Goal: Task Accomplishment & Management: Use online tool/utility

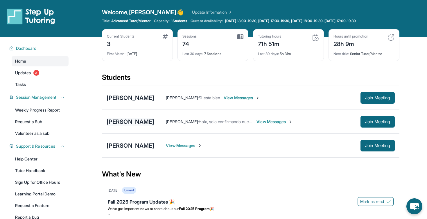
click at [131, 122] on div "[PERSON_NAME]" at bounding box center [131, 121] width 48 height 8
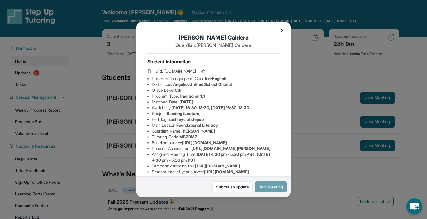
click at [279, 189] on button "Join Meeting" at bounding box center [271, 186] width 32 height 11
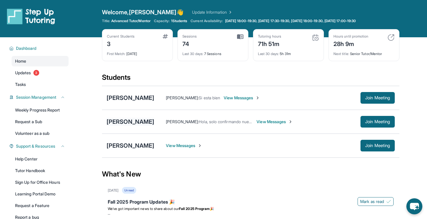
click at [140, 119] on div "[PERSON_NAME]" at bounding box center [131, 121] width 48 height 8
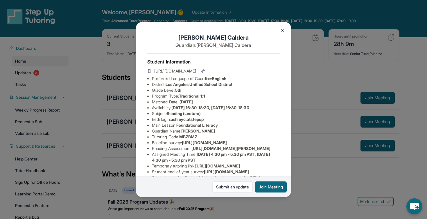
click at [96, 139] on div "[PERSON_NAME] Guardian: [PERSON_NAME] Student Information [URL][DOMAIN_NAME] Pr…" at bounding box center [213, 109] width 427 height 219
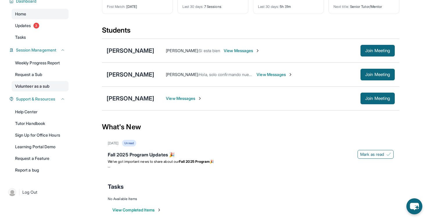
scroll to position [52, 0]
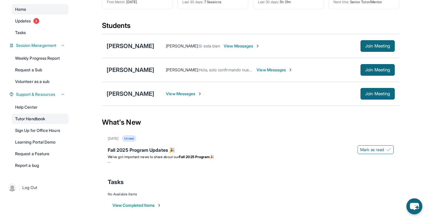
click at [46, 120] on link "Tutor Handbook" at bounding box center [40, 118] width 57 height 10
click at [127, 93] on div "[PERSON_NAME]" at bounding box center [131, 94] width 48 height 8
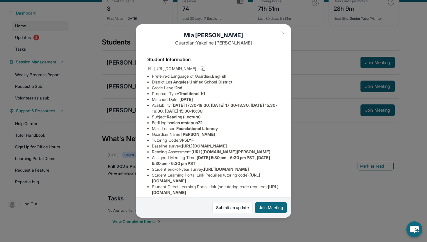
scroll to position [5, 6]
click at [282, 33] on img at bounding box center [282, 33] width 5 height 5
